Goal: Check status: Check status

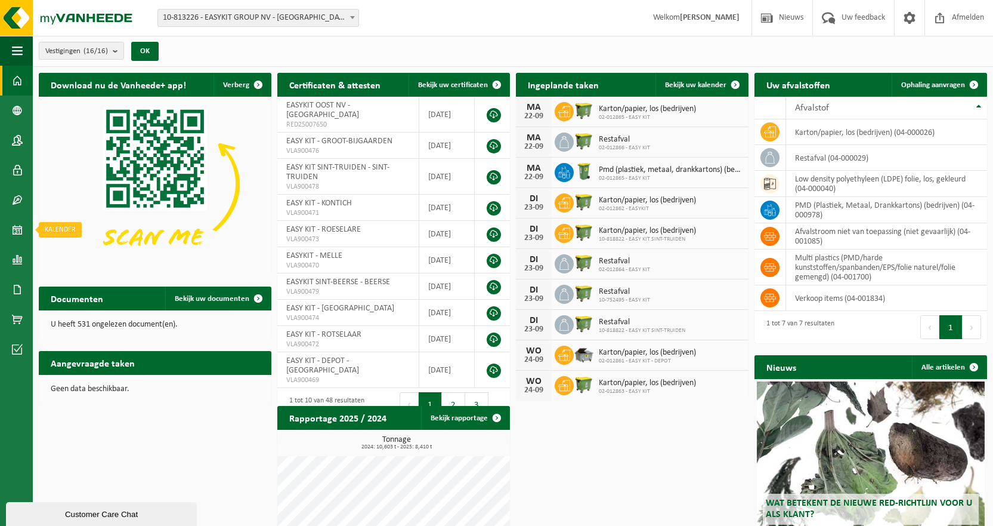
drag, startPoint x: 17, startPoint y: 230, endPoint x: 181, endPoint y: 141, distance: 186.9
click at [17, 230] on span at bounding box center [17, 230] width 11 height 30
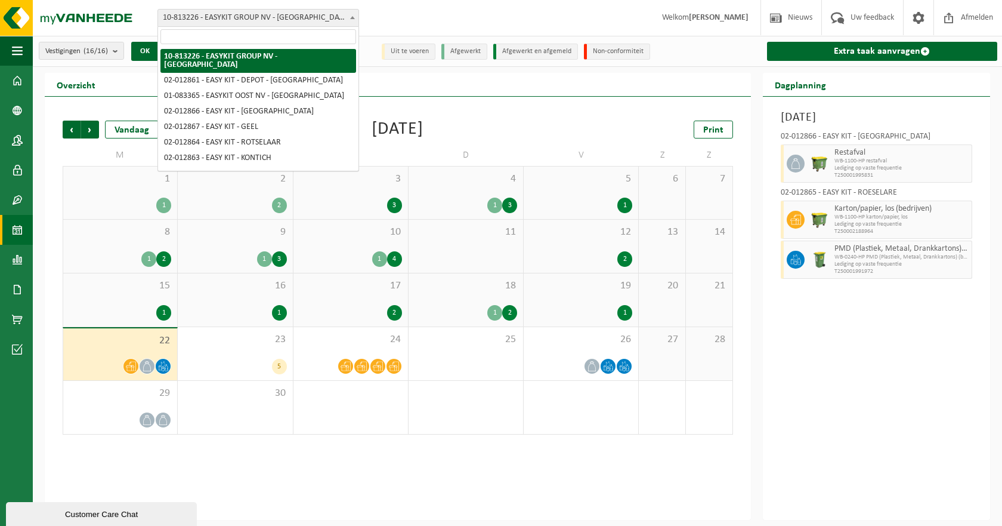
click at [262, 21] on span "10-813226 - EASYKIT GROUP NV - [GEOGRAPHIC_DATA]" at bounding box center [258, 18] width 200 height 17
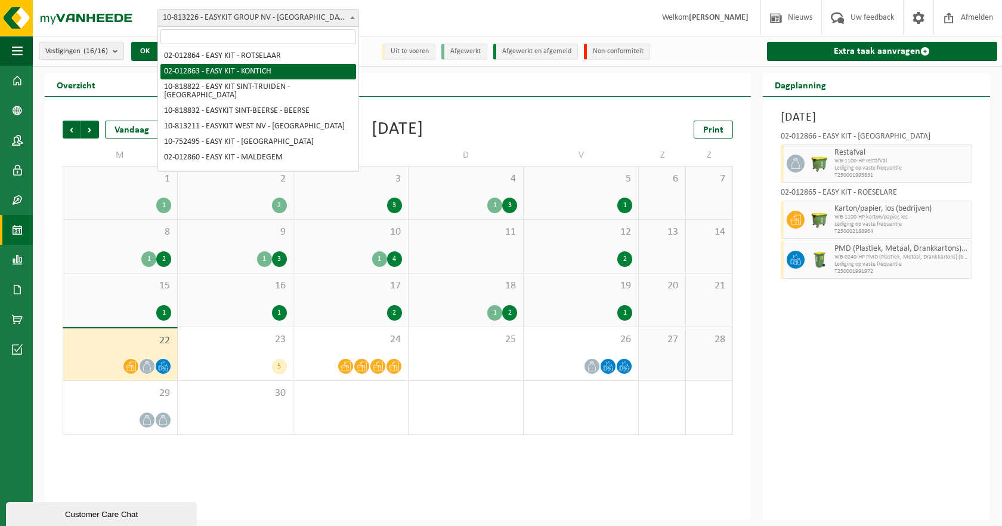
scroll to position [69, 0]
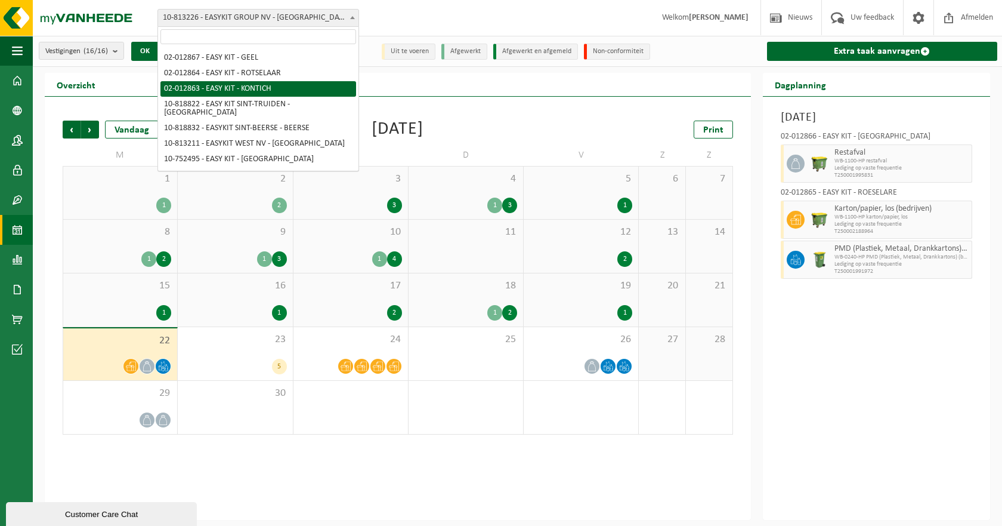
select select "39251"
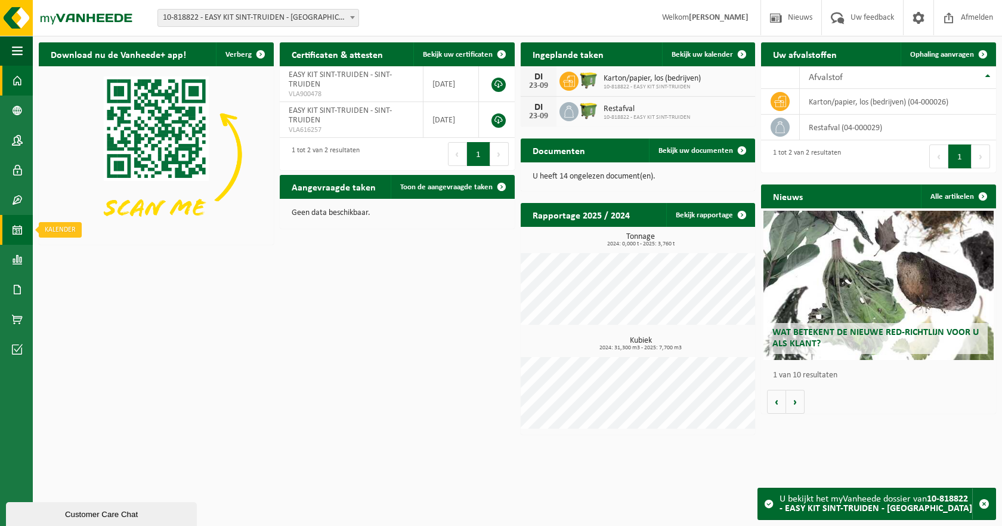
click at [21, 229] on span at bounding box center [17, 230] width 11 height 30
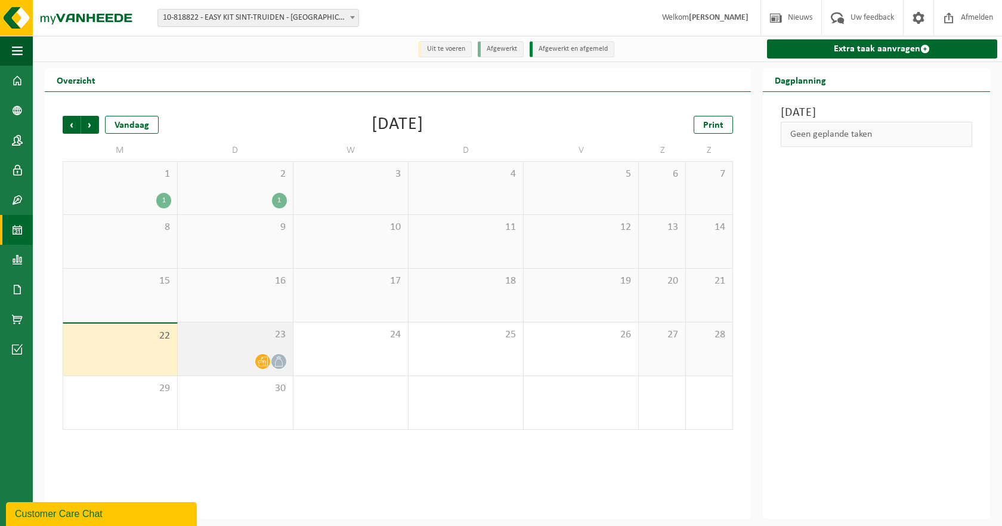
click at [191, 344] on div "23" at bounding box center [235, 348] width 115 height 53
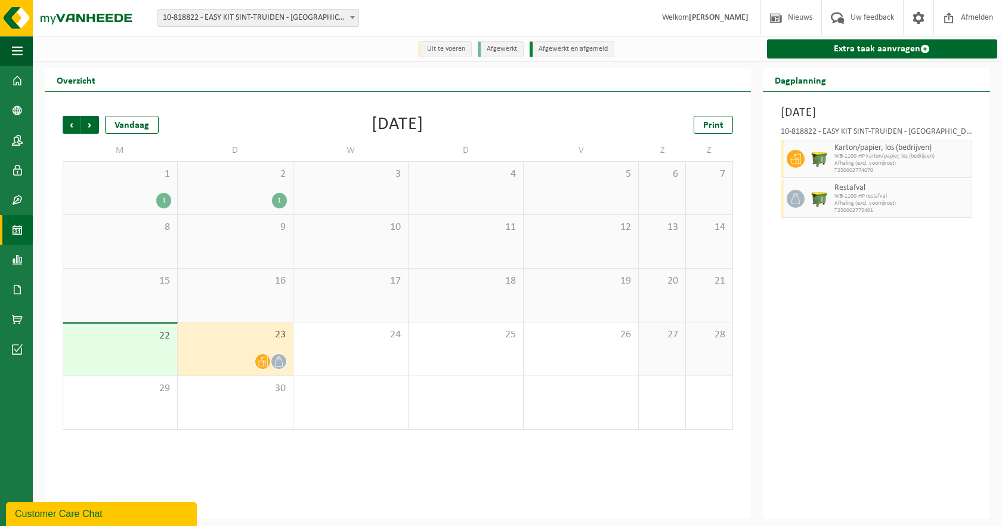
click at [237, 360] on div at bounding box center [235, 361] width 103 height 16
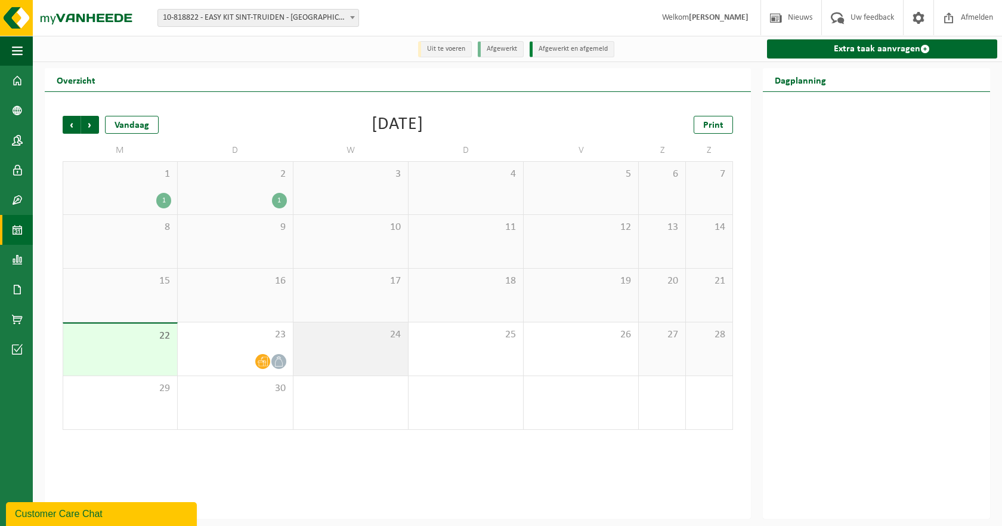
click at [349, 354] on div "24" at bounding box center [350, 348] width 115 height 53
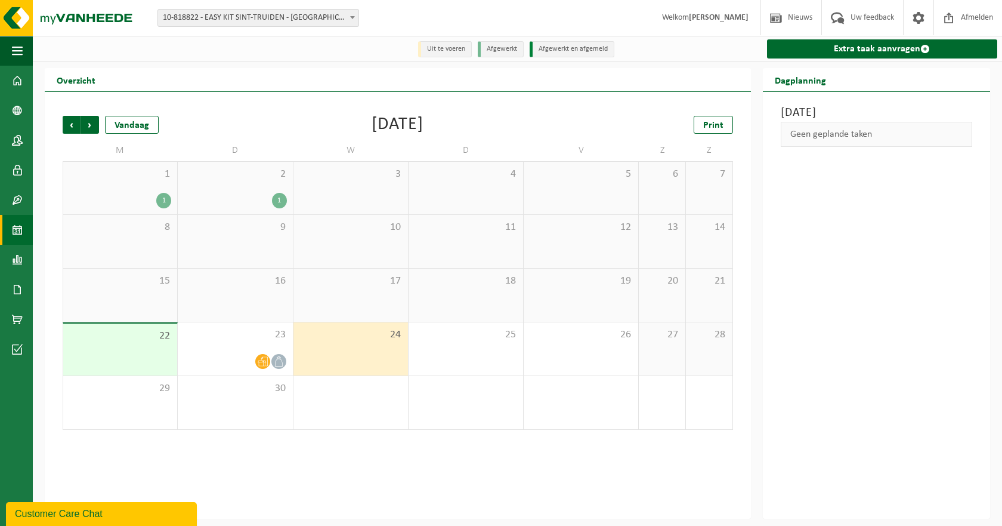
click at [152, 354] on div "22" at bounding box center [120, 349] width 114 height 52
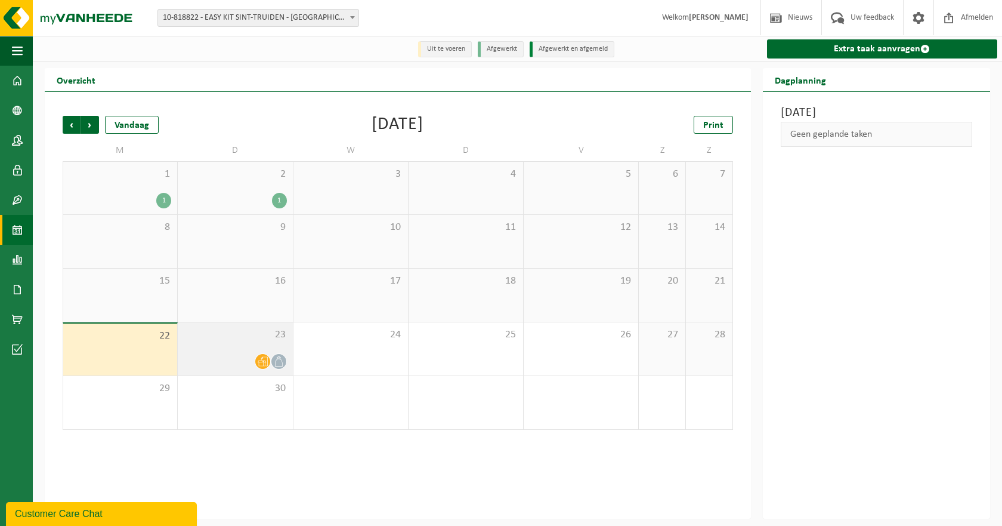
click at [252, 332] on span "23" at bounding box center [235, 334] width 103 height 13
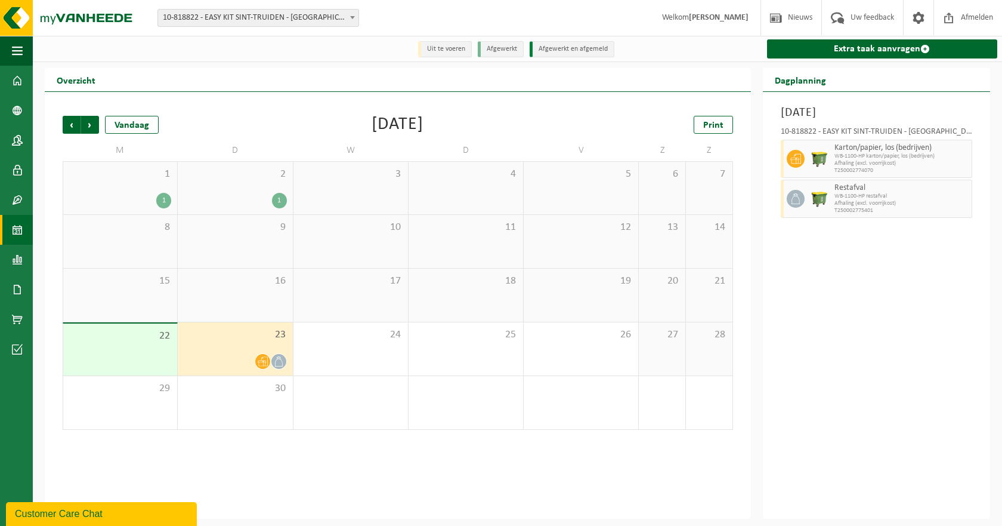
click at [827, 161] on img at bounding box center [820, 159] width 18 height 18
click at [908, 151] on span "Karton/papier, los (bedrijven)" at bounding box center [902, 148] width 134 height 10
click at [808, 205] on div at bounding box center [820, 199] width 24 height 38
click at [793, 178] on div at bounding box center [794, 159] width 27 height 38
drag, startPoint x: 798, startPoint y: 146, endPoint x: 798, endPoint y: 171, distance: 24.5
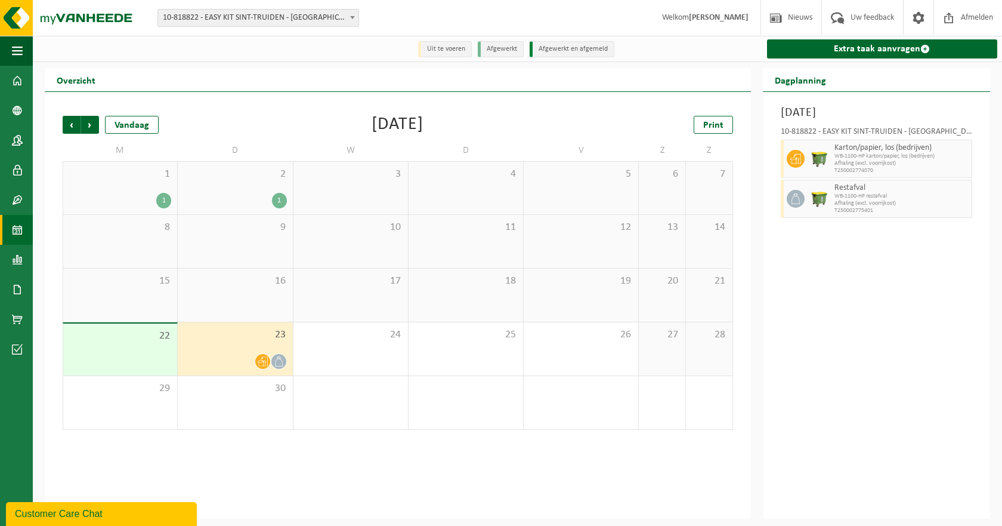
click at [799, 147] on div at bounding box center [794, 159] width 27 height 38
click at [793, 183] on div at bounding box center [794, 199] width 27 height 38
drag, startPoint x: 860, startPoint y: 191, endPoint x: 859, endPoint y: 147, distance: 44.2
click at [860, 145] on span "Karton/papier, los (bedrijven)" at bounding box center [902, 148] width 134 height 10
drag, startPoint x: 788, startPoint y: 146, endPoint x: 746, endPoint y: 217, distance: 81.8
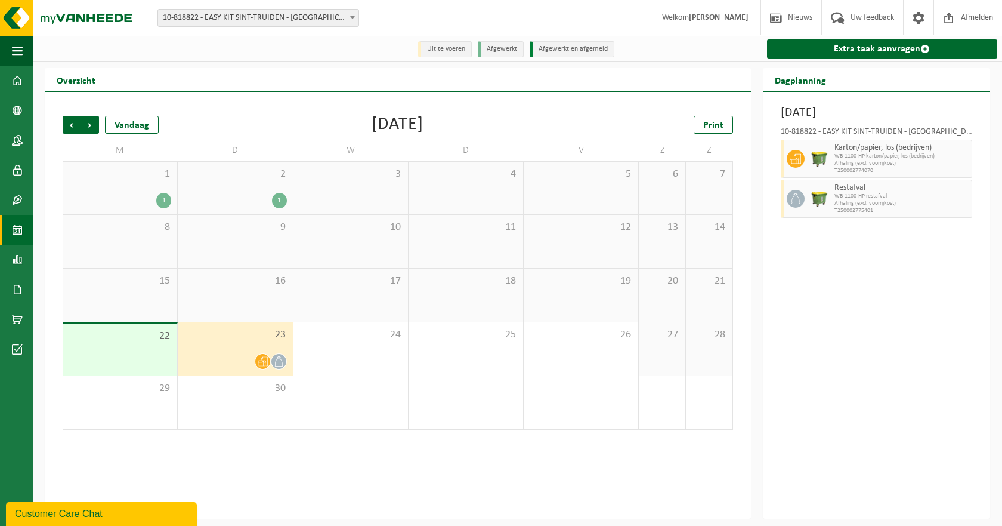
click at [745, 216] on div "Vorige Volgende Vandaag September 2025 Print M D W D V Z Z 1 1 2 1 3 4 5 6 7 8 …" at bounding box center [398, 305] width 706 height 427
drag, startPoint x: 790, startPoint y: 192, endPoint x: 798, endPoint y: 166, distance: 27.5
click at [798, 166] on span at bounding box center [796, 159] width 18 height 18
click at [276, 359] on icon at bounding box center [279, 361] width 10 height 10
